Goal: Information Seeking & Learning: Understand process/instructions

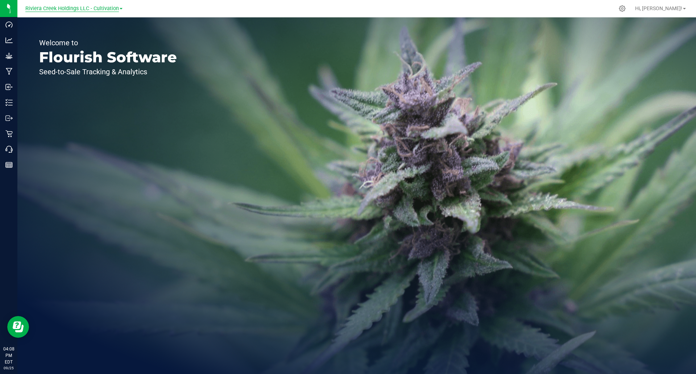
click at [85, 5] on span "Riviera Creek Holdings LLC - Cultivation" at bounding box center [72, 8] width 94 height 7
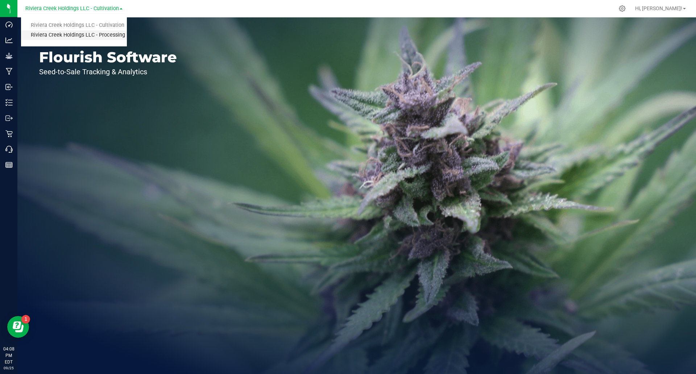
click at [88, 33] on link "Riviera Creek Holdings LLC - Processing" at bounding box center [74, 35] width 106 height 10
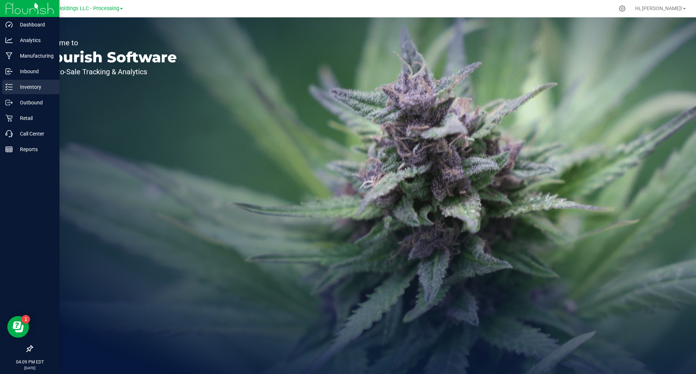
click at [12, 90] on icon at bounding box center [8, 86] width 7 height 7
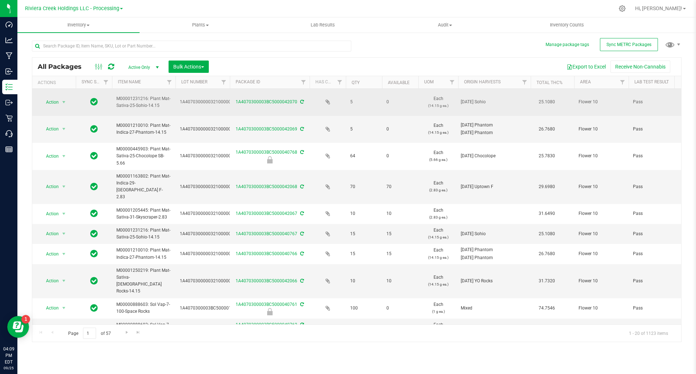
drag, startPoint x: 366, startPoint y: 102, endPoint x: 315, endPoint y: 95, distance: 51.6
click at [362, 110] on td "5" at bounding box center [364, 102] width 36 height 27
click at [363, 103] on span "5" at bounding box center [364, 102] width 28 height 7
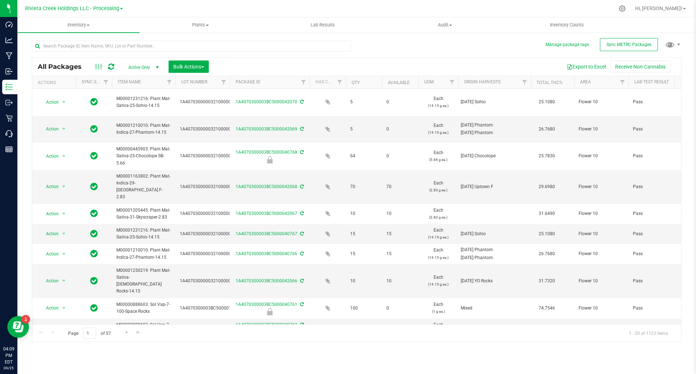
drag, startPoint x: 636, startPoint y: 22, endPoint x: 279, endPoint y: 53, distance: 358.0
click at [58, 37] on inventory "Inventory All packages All inventory Waste log Create inventory Plants All plan…" at bounding box center [356, 135] width 679 height 236
click at [348, 39] on div at bounding box center [194, 45] width 325 height 23
click at [447, 56] on div "All Packages Active Only Active Only Lab Samples Locked All External Internal B…" at bounding box center [357, 188] width 650 height 309
drag, startPoint x: 228, startPoint y: 79, endPoint x: 222, endPoint y: 84, distance: 8.8
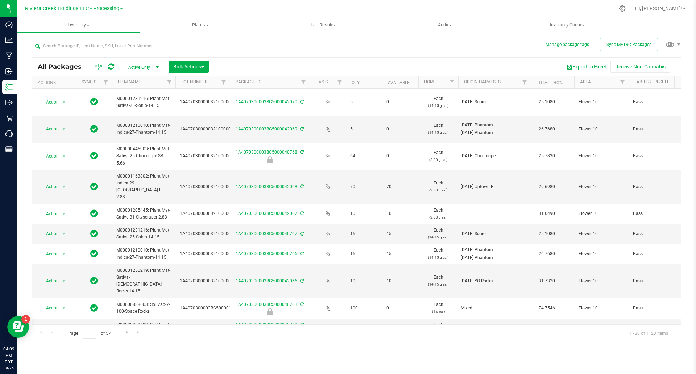
click at [262, 83] on div "Actions Sync Status Item Name Lot Number Package ID Has COA Qty Available UOM O…" at bounding box center [353, 82] width 642 height 12
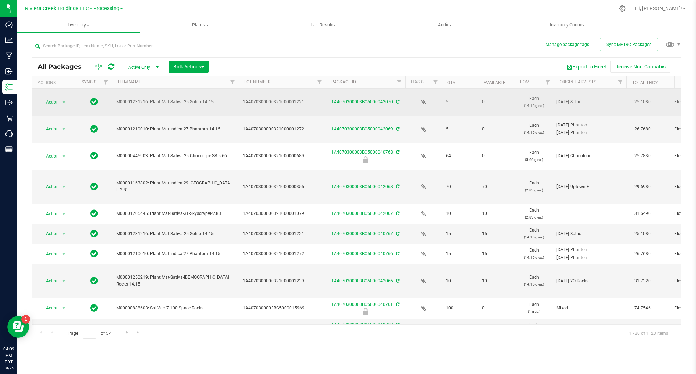
drag, startPoint x: 174, startPoint y: 81, endPoint x: 238, endPoint y: 101, distance: 67.1
click at [238, 101] on div "All Packages Active Only Active Only Lab Samples Locked All External Internal B…" at bounding box center [357, 199] width 650 height 285
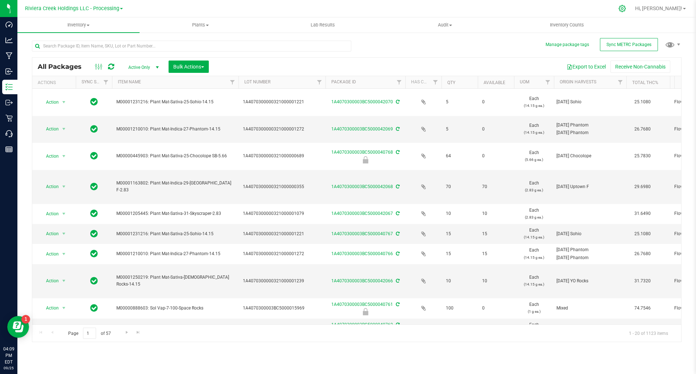
click at [626, 5] on icon at bounding box center [622, 8] width 7 height 7
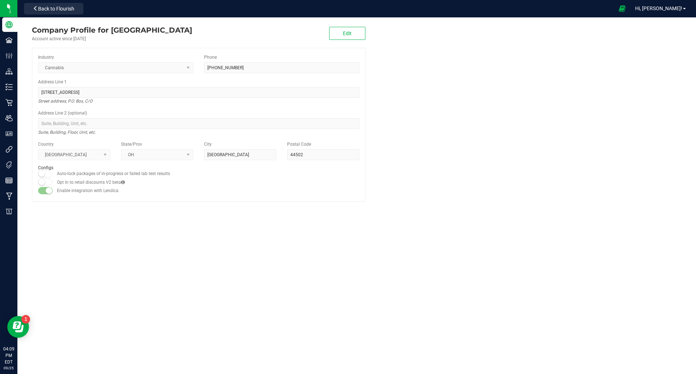
click at [673, 12] on div "Hi, Katie!" at bounding box center [660, 8] width 57 height 13
click at [671, 9] on span "Hi, Katie!" at bounding box center [658, 8] width 47 height 6
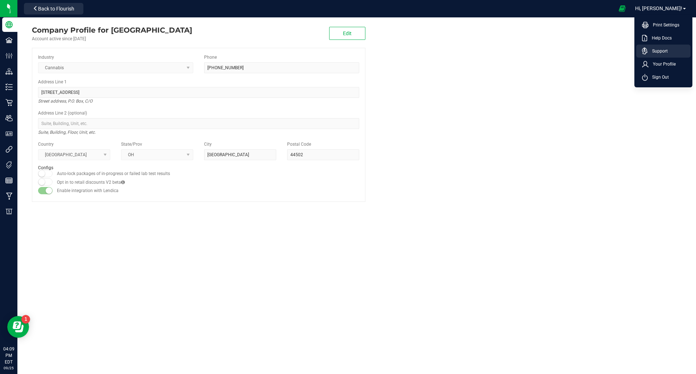
click at [655, 49] on span "Support" at bounding box center [658, 50] width 20 height 7
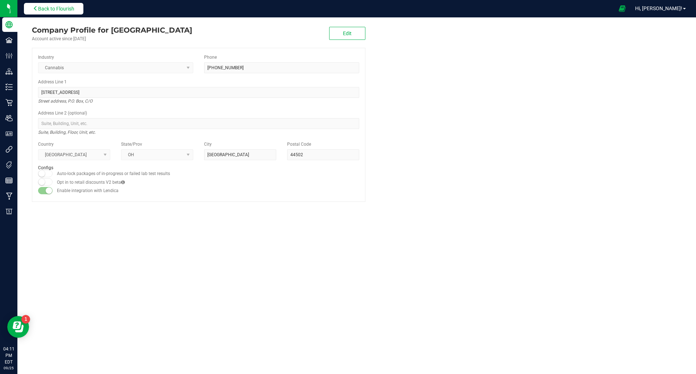
click at [57, 5] on button "Back to Flourish" at bounding box center [53, 9] width 59 height 12
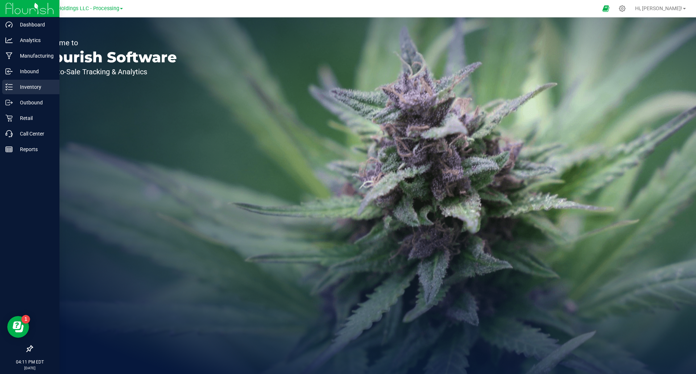
click at [13, 90] on p "Inventory" at bounding box center [35, 87] width 44 height 9
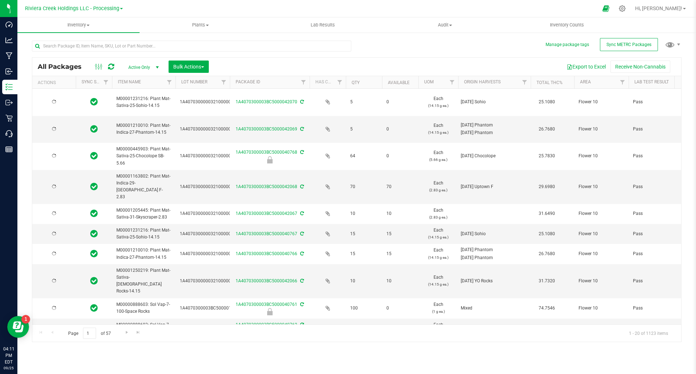
type input "2026-08-10"
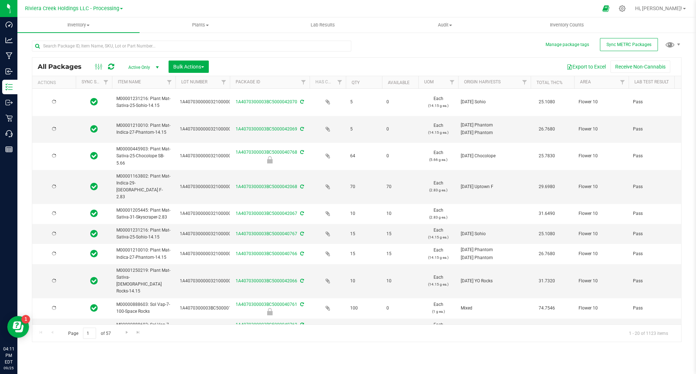
type input "2026-08-12"
type input "2026-07-20"
click at [258, 5] on div at bounding box center [364, 8] width 468 height 14
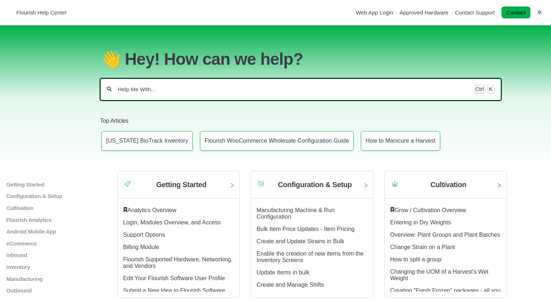
click at [145, 92] on input "Help Me With..." at bounding box center [292, 89] width 351 height 7
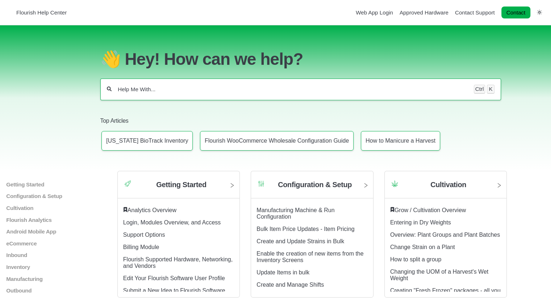
click at [55, 91] on section "👋 Hey! How can we help? Ctrl K Top Articles Connecticut BioTrack Inventory Flou…" at bounding box center [275, 98] width 551 height 146
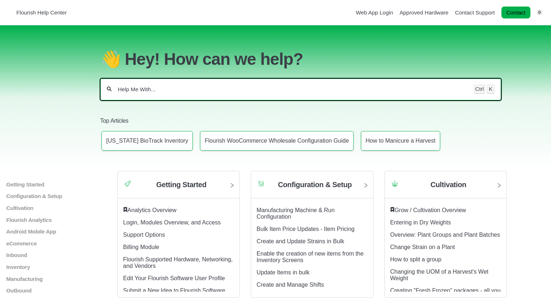
click at [127, 91] on input "Help Me With..." at bounding box center [292, 89] width 351 height 7
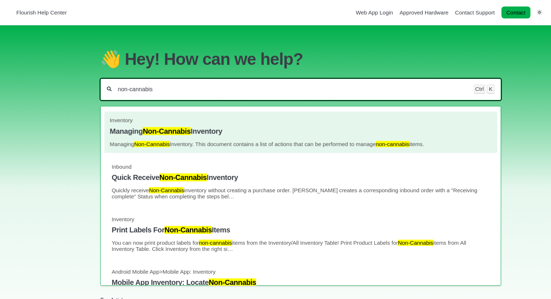
type input "non-cannabis"
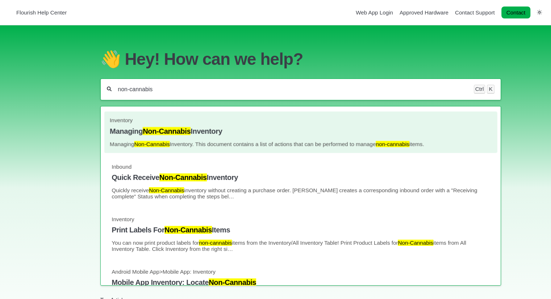
click at [199, 140] on link "Inventory Managing Non-Cannabis Inventory Managing Non-Cannabis Inventory. This…" at bounding box center [301, 132] width 382 height 30
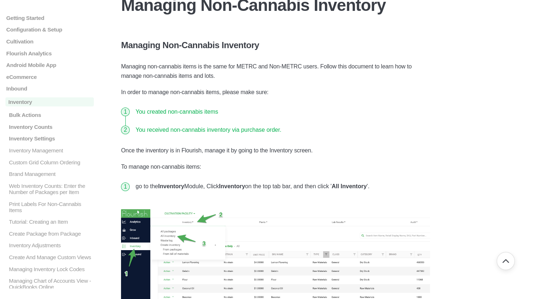
scroll to position [73, 0]
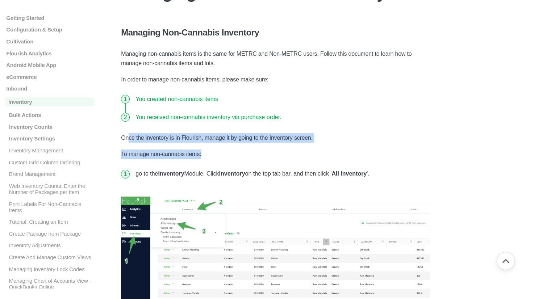
drag, startPoint x: 233, startPoint y: 150, endPoint x: 129, endPoint y: 141, distance: 104.4
click at [219, 157] on p "To manage non-cannabis items:" at bounding box center [275, 154] width 309 height 9
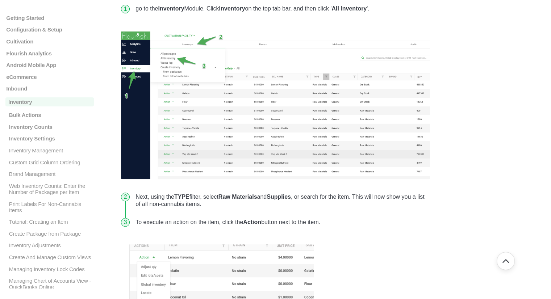
scroll to position [290, 0]
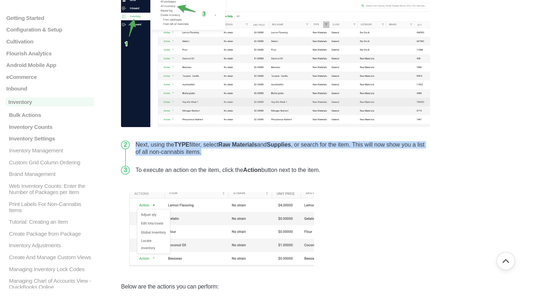
drag, startPoint x: 214, startPoint y: 153, endPoint x: 125, endPoint y: 144, distance: 88.9
click at [133, 144] on li "Next, using the TYPE filter, select Raw Materials and Supplies , or search for …" at bounding box center [282, 148] width 298 height 25
click at [252, 146] on strong "Raw Materials" at bounding box center [238, 145] width 39 height 6
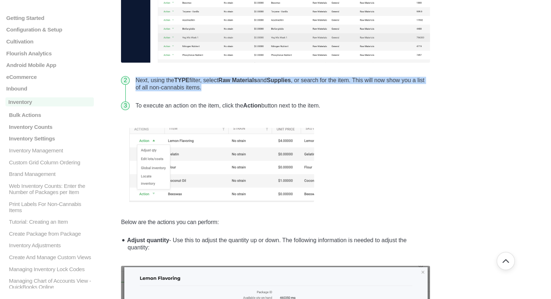
scroll to position [363, 0]
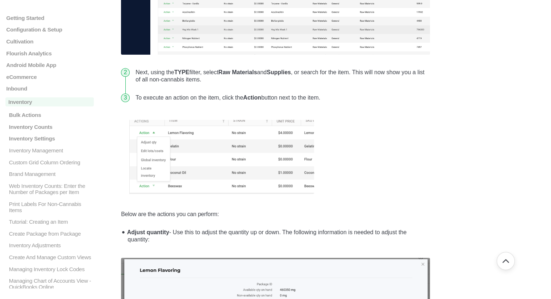
click at [409, 146] on figure at bounding box center [275, 158] width 309 height 90
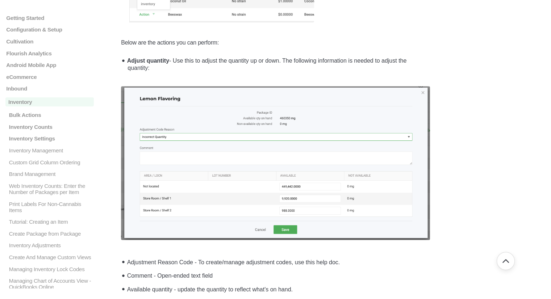
scroll to position [544, 0]
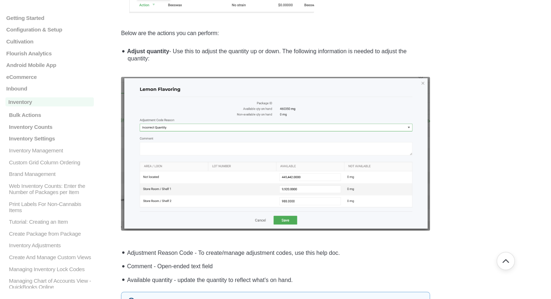
drag, startPoint x: 165, startPoint y: 59, endPoint x: 159, endPoint y: 61, distance: 6.4
click at [85, 37] on main "Getting Started Login, Modules Overview, and Access Analytics Overview Support …" at bounding box center [275, 37] width 551 height 1110
click at [194, 57] on li "Adjust quantity - Use this to adjust the quantity up or down. The following inf…" at bounding box center [278, 54] width 306 height 20
drag, startPoint x: 165, startPoint y: 52, endPoint x: 152, endPoint y: 51, distance: 13.1
click at [111, 24] on main "Getting Started Login, Modules Overview, and Access Analytics Overview Support …" at bounding box center [275, 37] width 551 height 1110
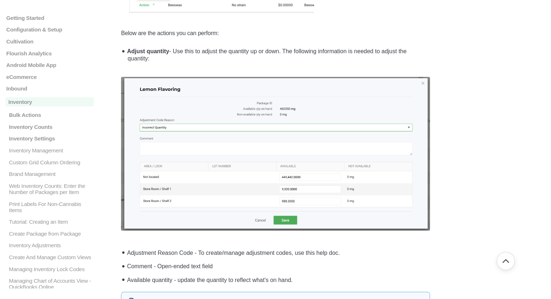
click at [179, 63] on li "Adjust quantity - Use this to adjust the quantity up or down. The following inf…" at bounding box center [278, 54] width 306 height 20
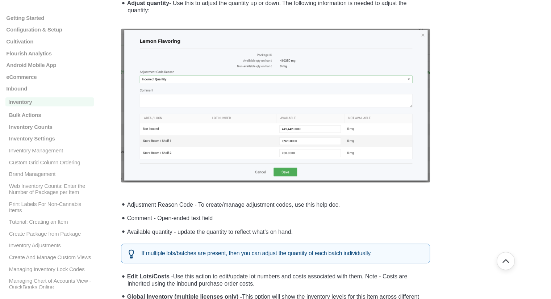
scroll to position [653, 0]
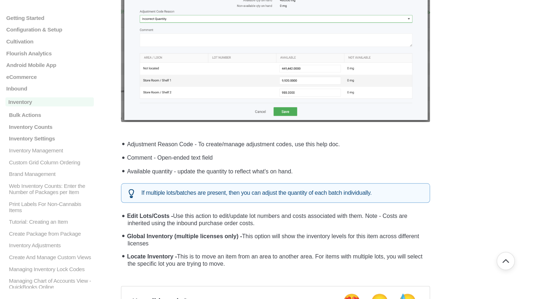
click at [202, 164] on li "Available quantity - update the quantity to reflect what's on hand." at bounding box center [278, 171] width 306 height 14
drag, startPoint x: 313, startPoint y: 173, endPoint x: 110, endPoint y: 137, distance: 205.8
click at [163, 144] on li "Adjustment Reason Code - To create/manage adjustment codes, use this help doc." at bounding box center [278, 144] width 306 height 14
drag, startPoint x: 154, startPoint y: 240, endPoint x: 121, endPoint y: 231, distance: 34.1
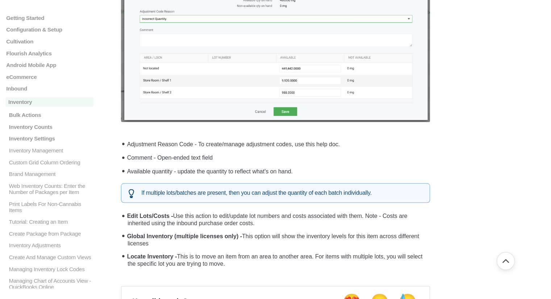
click at [151, 237] on strong "Global Inventory (multiple licenses only) -" at bounding box center [184, 236] width 115 height 6
drag, startPoint x: 162, startPoint y: 244, endPoint x: 125, endPoint y: 232, distance: 38.5
click at [125, 232] on li "Global Inventory (multiple licenses only) - This option will show the inventory…" at bounding box center [278, 239] width 306 height 20
click at [145, 239] on li "Global Inventory (multiple licenses only) - This option will show the inventory…" at bounding box center [278, 239] width 306 height 20
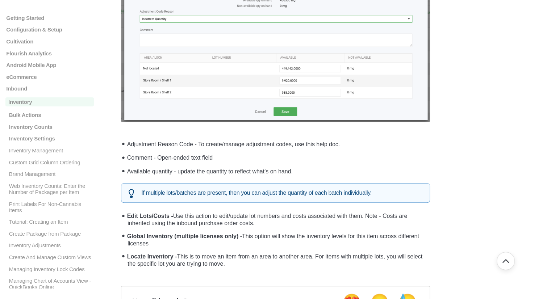
drag, startPoint x: 157, startPoint y: 240, endPoint x: 125, endPoint y: 233, distance: 32.5
click at [125, 233] on li "Global Inventory (multiple licenses only) - This option will show the inventory…" at bounding box center [278, 239] width 306 height 20
click at [151, 243] on li "Global Inventory (multiple licenses only) - This option will show the inventory…" at bounding box center [278, 239] width 306 height 20
drag, startPoint x: 157, startPoint y: 243, endPoint x: 120, endPoint y: 239, distance: 37.1
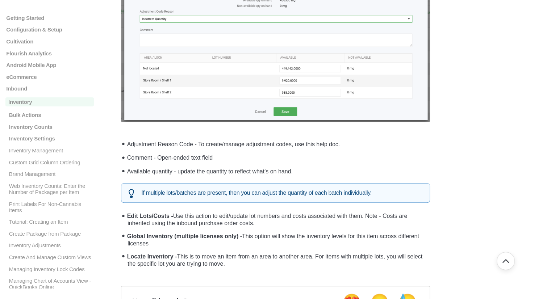
drag, startPoint x: 134, startPoint y: 239, endPoint x: 144, endPoint y: 239, distance: 9.4
click at [135, 239] on li "Global Inventory (multiple licenses only) - This option will show the inventory…" at bounding box center [278, 239] width 306 height 20
click at [156, 241] on li "Global Inventory (multiple licenses only) - This option will show the inventory…" at bounding box center [278, 239] width 306 height 20
click at [160, 244] on li "Global Inventory (multiple licenses only) - This option will show the inventory…" at bounding box center [278, 239] width 306 height 20
drag, startPoint x: 153, startPoint y: 241, endPoint x: 119, endPoint y: 224, distance: 38.3
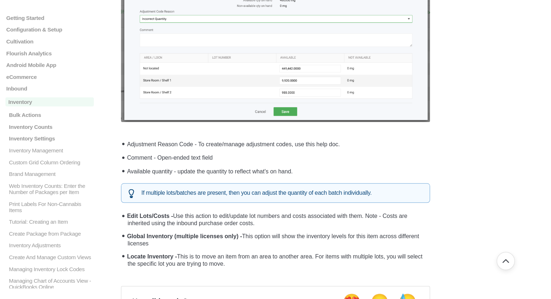
click at [149, 236] on strong "Global Inventory (multiple licenses only) -" at bounding box center [184, 236] width 115 height 6
drag, startPoint x: 158, startPoint y: 241, endPoint x: 123, endPoint y: 235, distance: 35.7
click at [125, 235] on li "Global Inventory (multiple licenses only) - This option will show the inventory…" at bounding box center [278, 239] width 306 height 20
click at [134, 238] on li "Global Inventory (multiple licenses only) - This option will show the inventory…" at bounding box center [278, 239] width 306 height 20
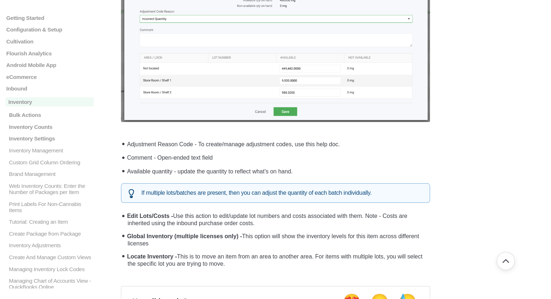
drag, startPoint x: 157, startPoint y: 244, endPoint x: 123, endPoint y: 235, distance: 34.8
click at [125, 235] on li "Global Inventory (multiple licenses only) - This option will show the inventory…" at bounding box center [278, 239] width 306 height 20
click at [141, 240] on li "Global Inventory (multiple licenses only) - This option will show the inventory…" at bounding box center [278, 239] width 306 height 20
drag, startPoint x: 152, startPoint y: 242, endPoint x: 116, endPoint y: 231, distance: 38.1
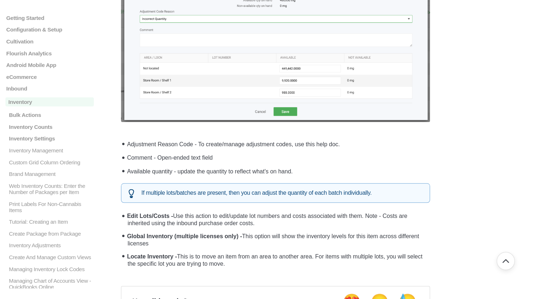
click at [125, 235] on li "Global Inventory (multiple licenses only) - This option will show the inventory…" at bounding box center [278, 239] width 306 height 20
drag, startPoint x: 158, startPoint y: 241, endPoint x: 119, endPoint y: 232, distance: 39.8
click at [127, 236] on strong "Global Inventory (multiple licenses only) -" at bounding box center [184, 236] width 115 height 6
drag, startPoint x: 154, startPoint y: 240, endPoint x: 107, endPoint y: 229, distance: 47.7
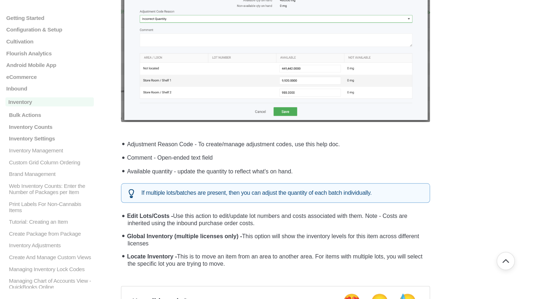
click at [125, 235] on li "Global Inventory (multiple licenses only) - This option will show the inventory…" at bounding box center [278, 239] width 306 height 20
drag, startPoint x: 146, startPoint y: 238, endPoint x: 120, endPoint y: 233, distance: 26.0
click at [132, 240] on li "Global Inventory (multiple licenses only) - This option will show the inventory…" at bounding box center [278, 239] width 306 height 20
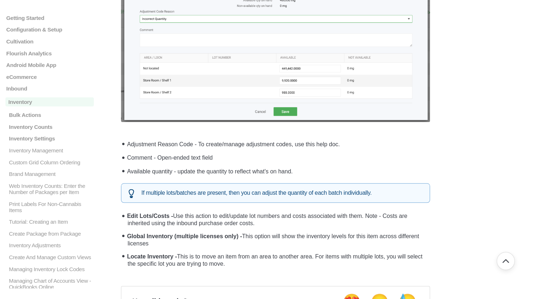
drag, startPoint x: 154, startPoint y: 242, endPoint x: 117, endPoint y: 235, distance: 37.7
click at [125, 239] on li "Global Inventory (multiple licenses only) - This option will show the inventory…" at bounding box center [278, 239] width 306 height 20
drag, startPoint x: 229, startPoint y: 263, endPoint x: 118, endPoint y: 252, distance: 111.5
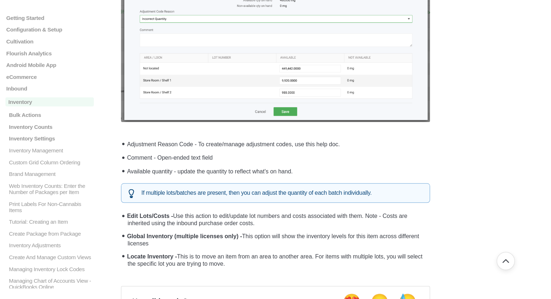
click at [154, 257] on li "Locate Inventory - This is to move an item from an area to another area. For it…" at bounding box center [278, 259] width 306 height 20
drag, startPoint x: 233, startPoint y: 260, endPoint x: 131, endPoint y: 254, distance: 102.4
click at [131, 254] on strong "Locate Inventory -" at bounding box center [152, 257] width 50 height 6
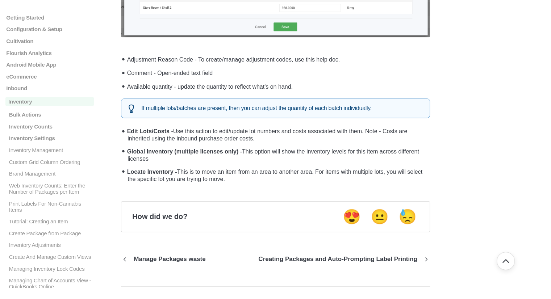
scroll to position [725, 0]
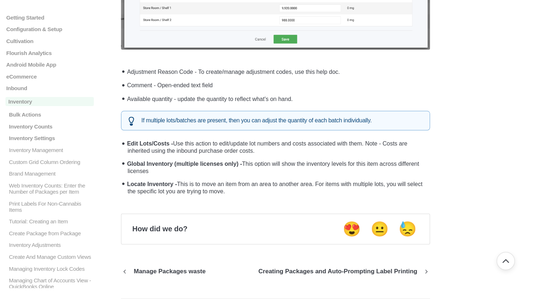
drag, startPoint x: 151, startPoint y: 167, endPoint x: 122, endPoint y: 156, distance: 31.4
click at [125, 156] on li "Global Inventory (multiple licenses only) - This option will show the inventory…" at bounding box center [278, 166] width 306 height 20
click at [156, 165] on li "Global Inventory (multiple licenses only) - This option will show the inventory…" at bounding box center [278, 166] width 306 height 20
click at [166, 170] on li "Global Inventory (multiple licenses only) - This option will show the inventory…" at bounding box center [278, 166] width 306 height 20
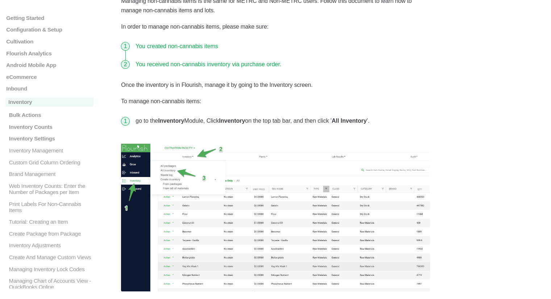
scroll to position [0, 0]
